Goal: Information Seeking & Learning: Learn about a topic

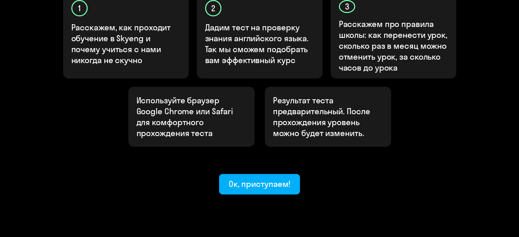
scroll to position [255, 0]
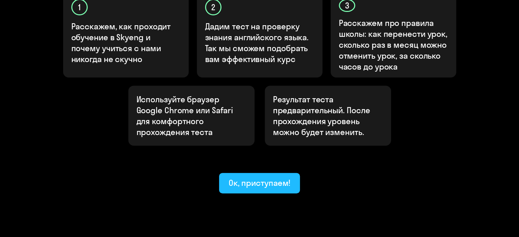
click at [255, 177] on div "Ок, приступаем!" at bounding box center [260, 182] width 62 height 11
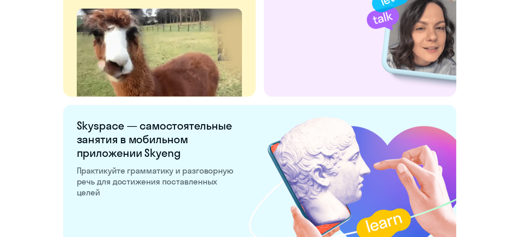
scroll to position [1345, 0]
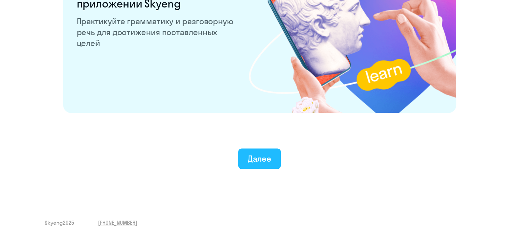
click at [263, 169] on button "Далее" at bounding box center [259, 159] width 43 height 20
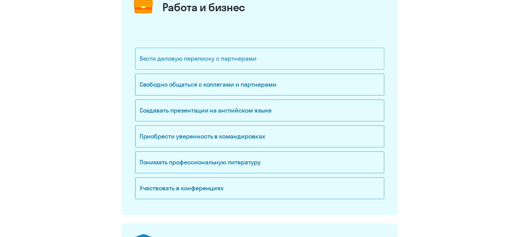
scroll to position [102, 0]
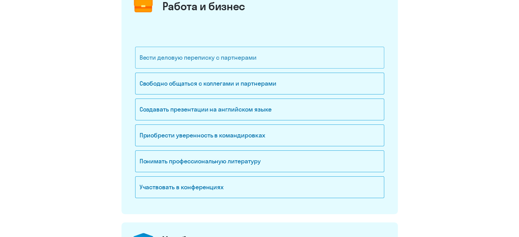
click at [285, 62] on div "Вести деловую переписку с партнерами" at bounding box center [259, 58] width 249 height 22
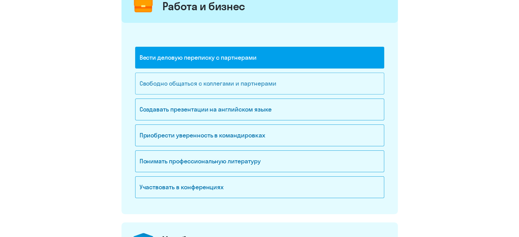
click at [280, 79] on div "Свободно общаться с коллегами и партнерами" at bounding box center [259, 84] width 249 height 22
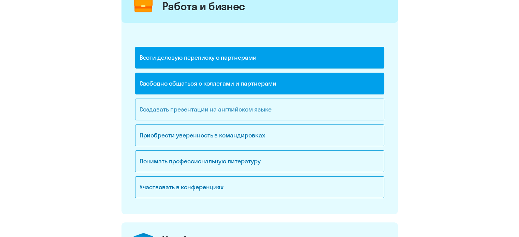
click at [283, 99] on div "Создавать презентации на английском языке" at bounding box center [259, 110] width 249 height 22
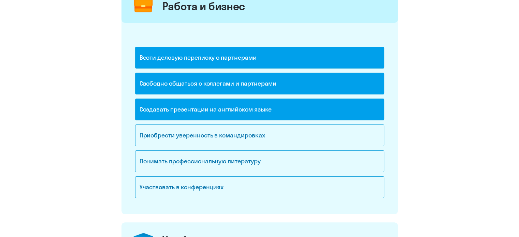
click at [285, 113] on div "Создавать презентации на английском языке" at bounding box center [259, 110] width 249 height 22
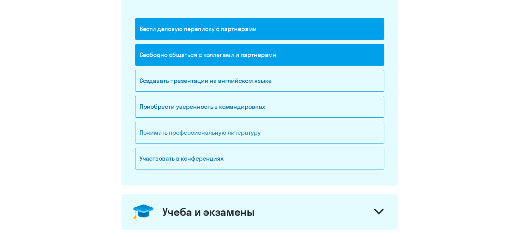
scroll to position [137, 0]
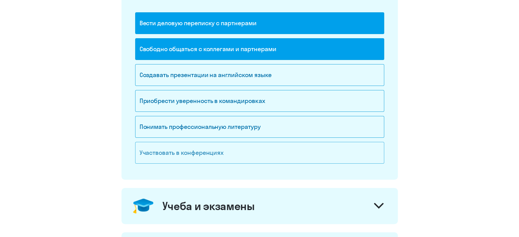
click at [283, 152] on div "Участвовать в конференциях" at bounding box center [259, 153] width 249 height 22
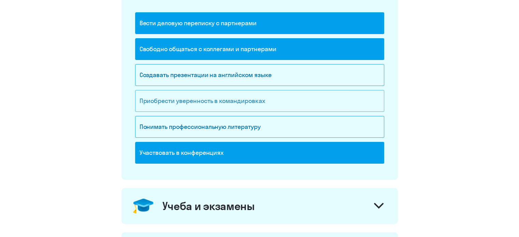
click at [285, 106] on div "Приобрести уверенность в командировках" at bounding box center [259, 101] width 249 height 22
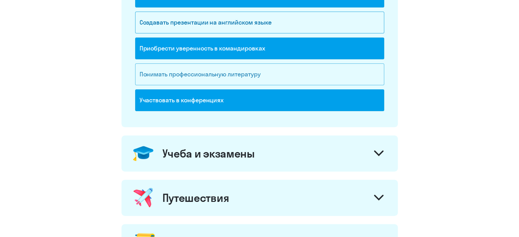
scroll to position [239, 0]
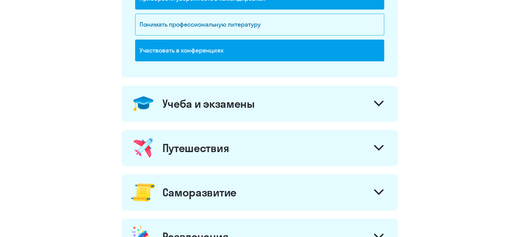
click at [360, 102] on div "Учеба и экзамены" at bounding box center [260, 104] width 276 height 36
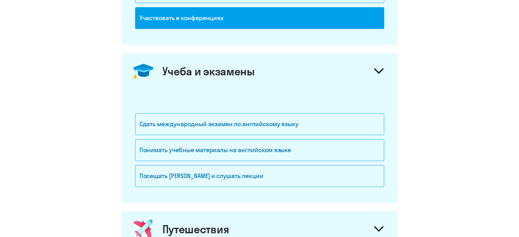
scroll to position [307, 0]
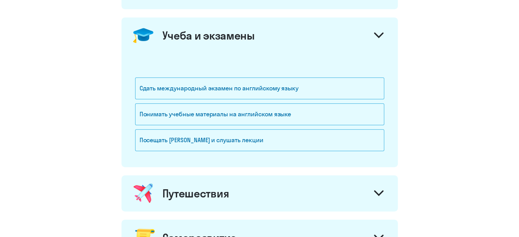
click at [383, 39] on div at bounding box center [379, 36] width 16 height 16
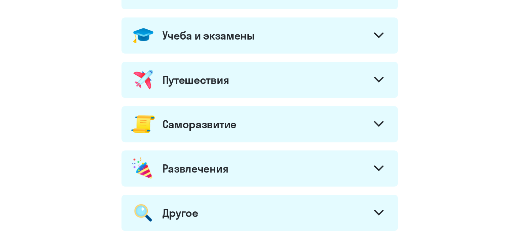
click at [371, 83] on div at bounding box center [379, 80] width 16 height 16
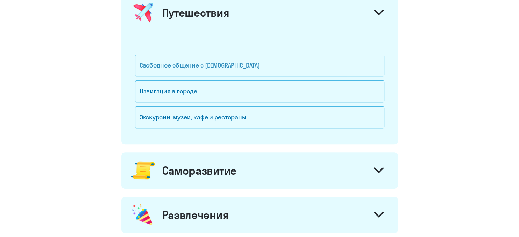
scroll to position [375, 0]
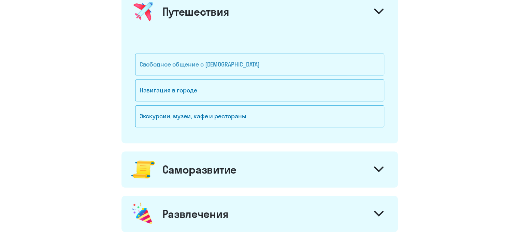
click at [320, 63] on div "Свободное общение с [DEMOGRAPHIC_DATA]" at bounding box center [259, 65] width 249 height 22
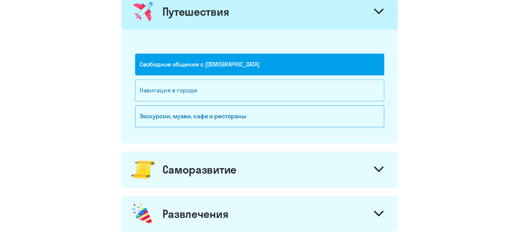
click at [324, 86] on div "Навигация в городе" at bounding box center [259, 91] width 249 height 22
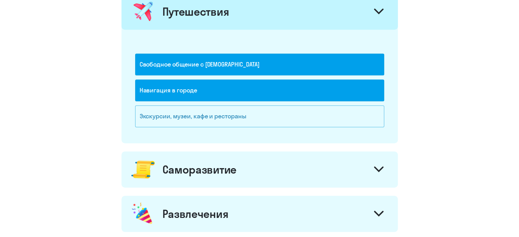
click at [332, 110] on div "Экскурсии, музеи, кафе и рестораны" at bounding box center [259, 116] width 249 height 22
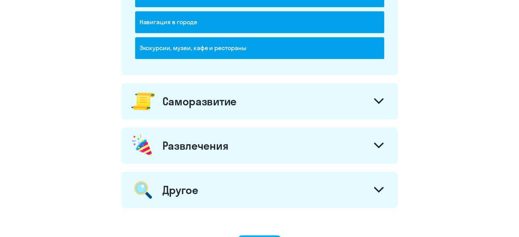
click at [359, 103] on div "Саморазвитие" at bounding box center [260, 101] width 276 height 36
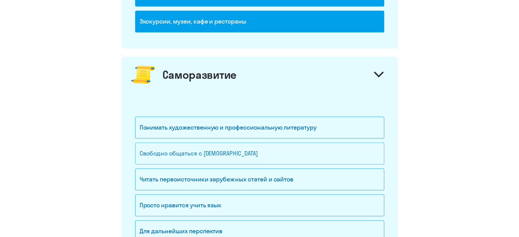
scroll to position [512, 0]
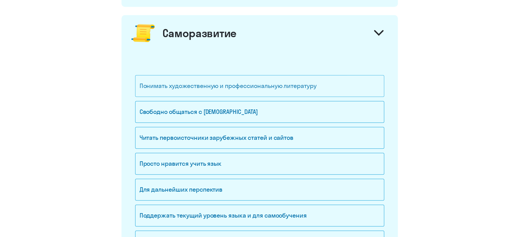
click at [328, 88] on div "Понимать художественную и профессиональную литературу" at bounding box center [259, 86] width 249 height 22
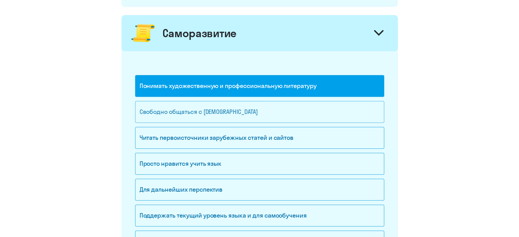
click at [324, 105] on div "Свободно общаться с [DEMOGRAPHIC_DATA]" at bounding box center [259, 112] width 249 height 22
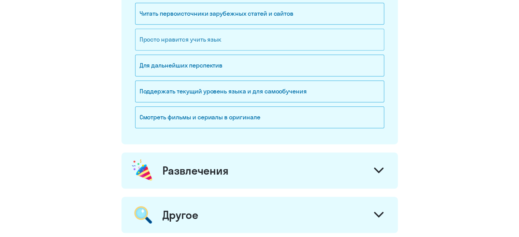
scroll to position [648, 0]
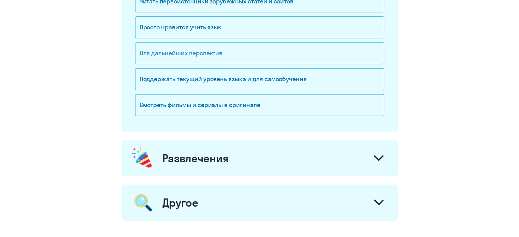
click at [314, 56] on div "Для дальнейших перспектив" at bounding box center [259, 53] width 249 height 22
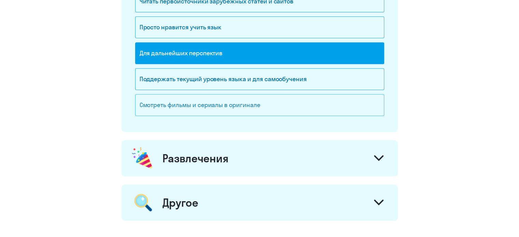
click at [327, 106] on div "Смотреть фильмы и сериалы в оригинале" at bounding box center [259, 105] width 249 height 22
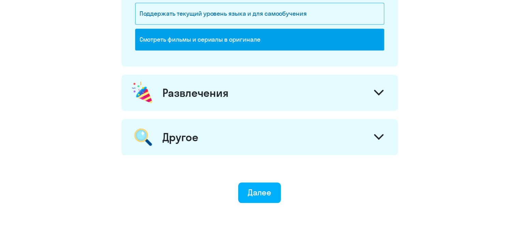
scroll to position [717, 0]
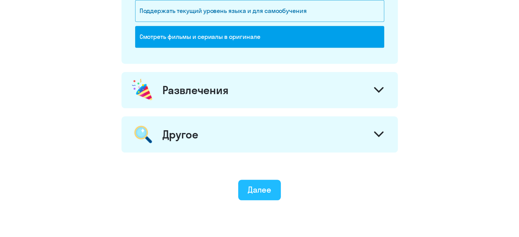
click at [278, 186] on button "Далее" at bounding box center [259, 190] width 43 height 20
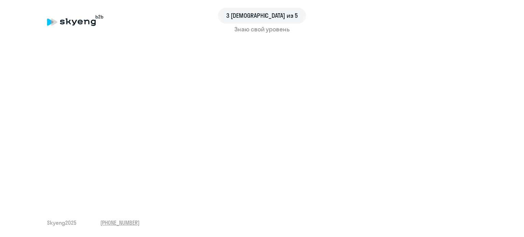
click at [270, 28] on div "Знаю свой уровень" at bounding box center [262, 29] width 430 height 9
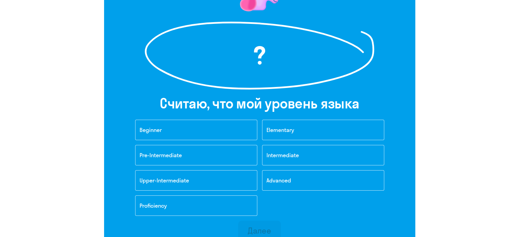
scroll to position [102, 0]
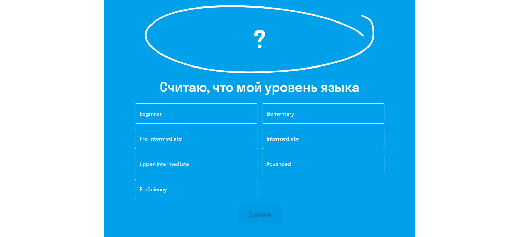
click at [164, 168] on button "Upper-Intermediate" at bounding box center [196, 164] width 122 height 20
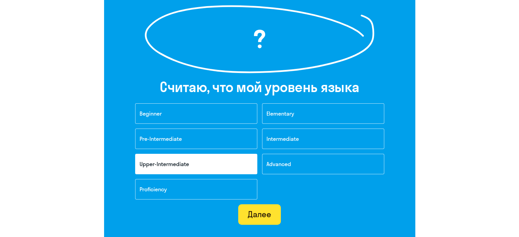
click at [255, 213] on div "Далее" at bounding box center [260, 214] width 24 height 11
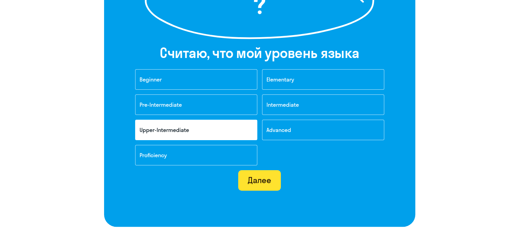
scroll to position [160, 0]
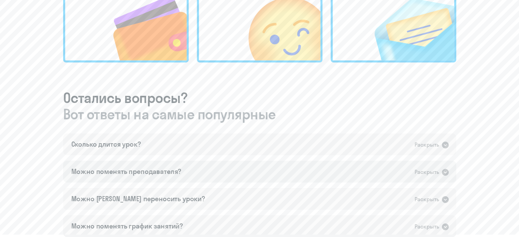
scroll to position [341, 0]
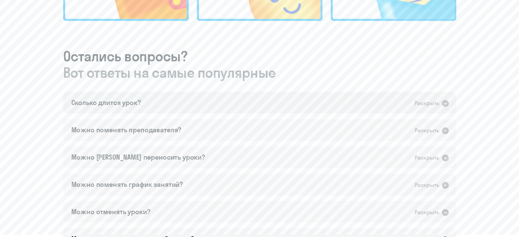
click at [336, 103] on div "Сколько длится урок? Раскрыть" at bounding box center [259, 103] width 393 height 22
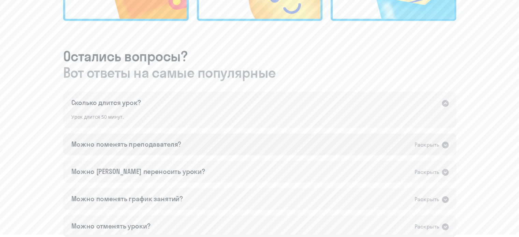
click at [334, 142] on div "Можно поменять преподавателя? Раскрыть" at bounding box center [259, 144] width 393 height 22
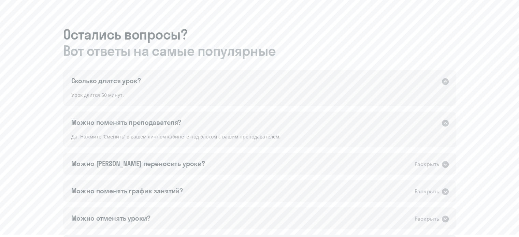
scroll to position [375, 0]
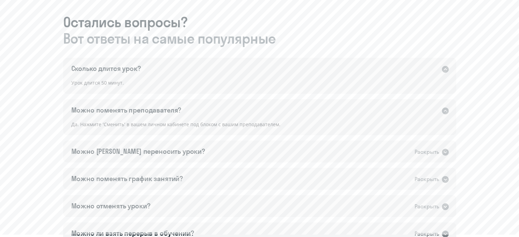
click at [330, 154] on div "Можно [PERSON_NAME] переносить уроки? Раскрыть" at bounding box center [259, 152] width 393 height 22
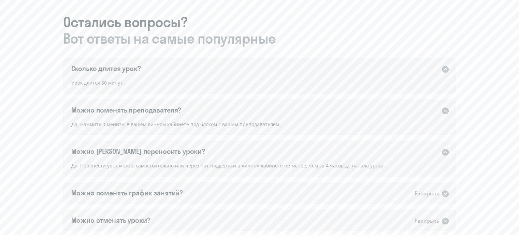
scroll to position [444, 0]
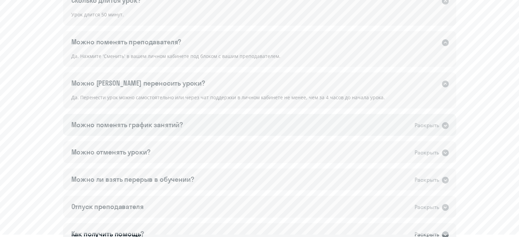
click at [330, 133] on div "Можно поменять график занятий? Раскрыть" at bounding box center [259, 125] width 393 height 22
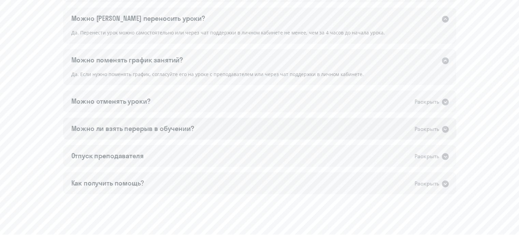
scroll to position [512, 0]
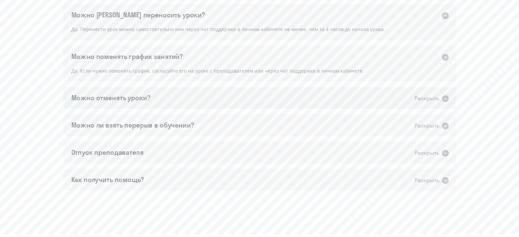
click at [330, 108] on div "Можно отменять уроки? Раскрыть" at bounding box center [259, 98] width 393 height 22
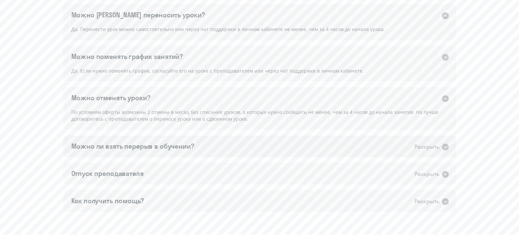
click at [320, 146] on div "Можно ли взять перерыв в обучении? Раскрыть" at bounding box center [259, 147] width 393 height 22
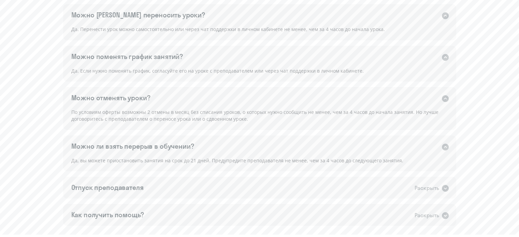
scroll to position [546, 0]
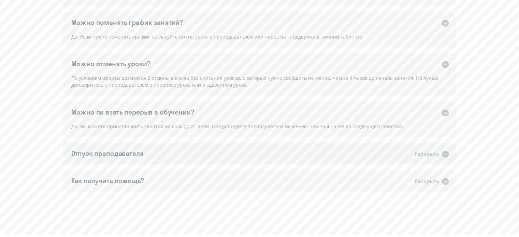
click at [319, 153] on div "Отпуск преподавателя Раскрыть" at bounding box center [259, 154] width 393 height 22
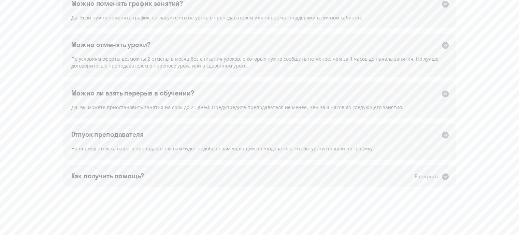
scroll to position [580, 0]
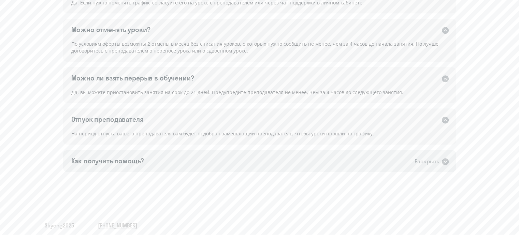
click at [319, 159] on div "Как получить помощь? Раскрыть" at bounding box center [259, 161] width 393 height 22
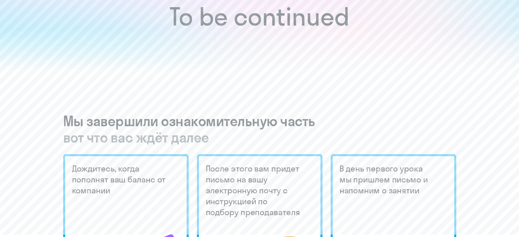
scroll to position [0, 0]
